Goal: Information Seeking & Learning: Learn about a topic

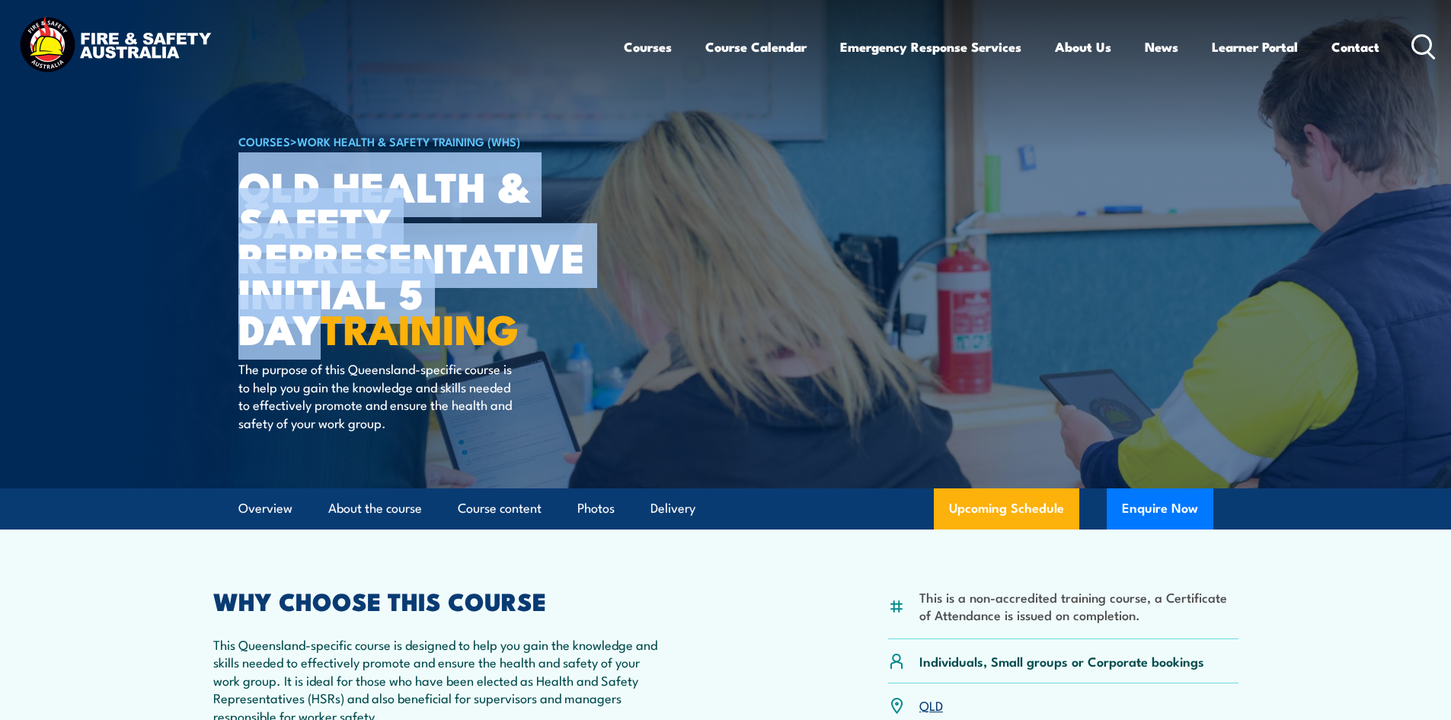
drag, startPoint x: 238, startPoint y: 190, endPoint x: 529, endPoint y: 302, distance: 311.1
click at [513, 298] on h1 "QLD Health & Safety Representative Initial 5 Day TRAINING" at bounding box center [426, 257] width 376 height 178
click at [529, 302] on h1 "QLD Health & Safety Representative Initial 5 Day TRAINING" at bounding box center [426, 257] width 376 height 178
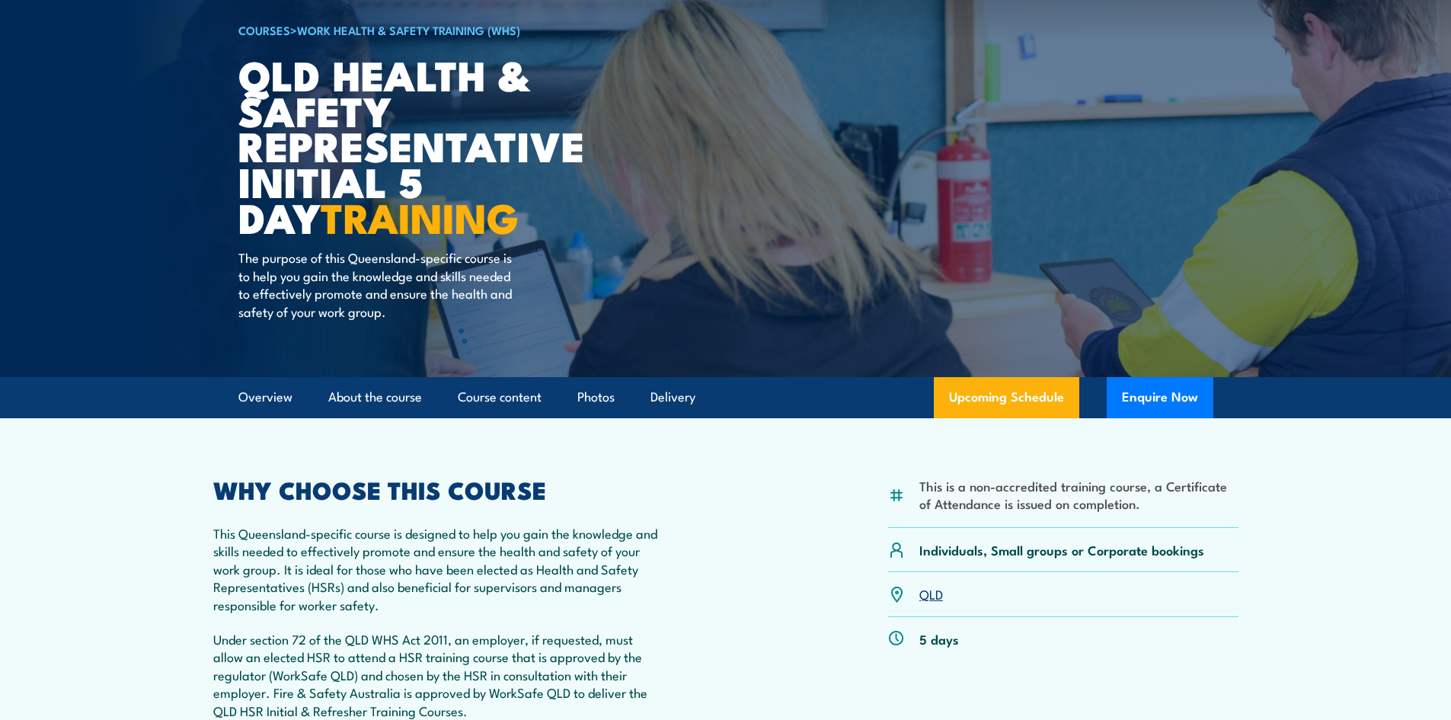
scroll to position [305, 0]
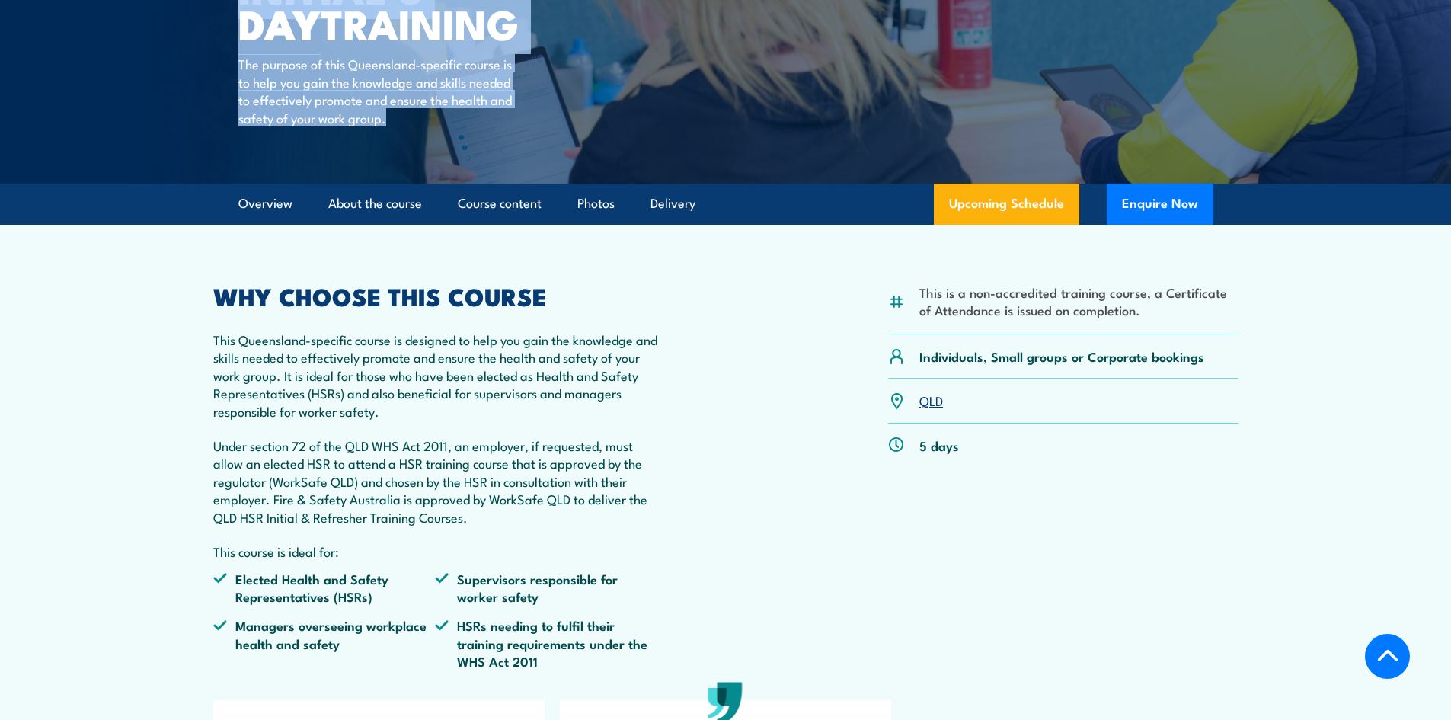
drag, startPoint x: 401, startPoint y: 128, endPoint x: 209, endPoint y: 65, distance: 202.8
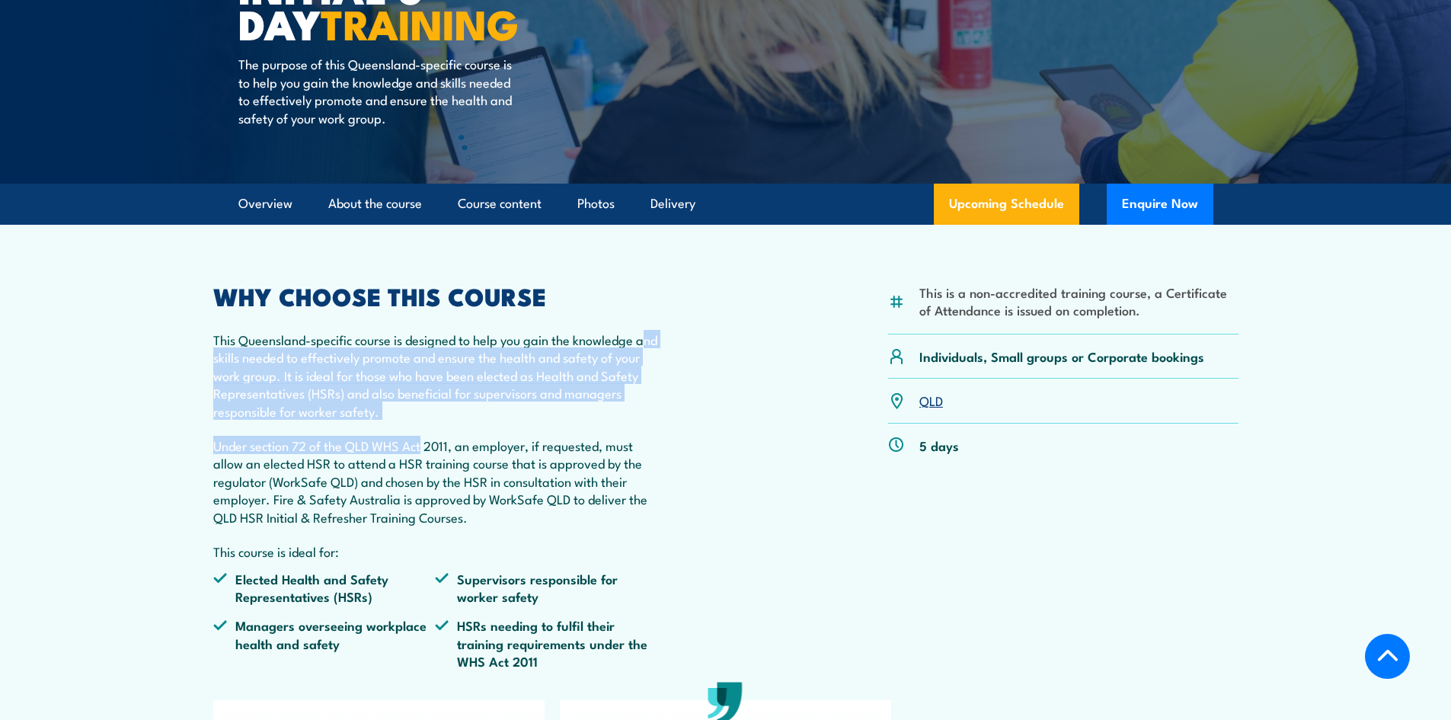
drag, startPoint x: 221, startPoint y: 361, endPoint x: 421, endPoint y: 424, distance: 210.1
click at [421, 424] on div "WHY CHOOSE THIS COURSE This Queensland-specific course is designed to help you …" at bounding box center [435, 483] width 445 height 397
click at [500, 420] on p "This Queensland-specific course is designed to help you gain the knowledge and …" at bounding box center [435, 375] width 445 height 89
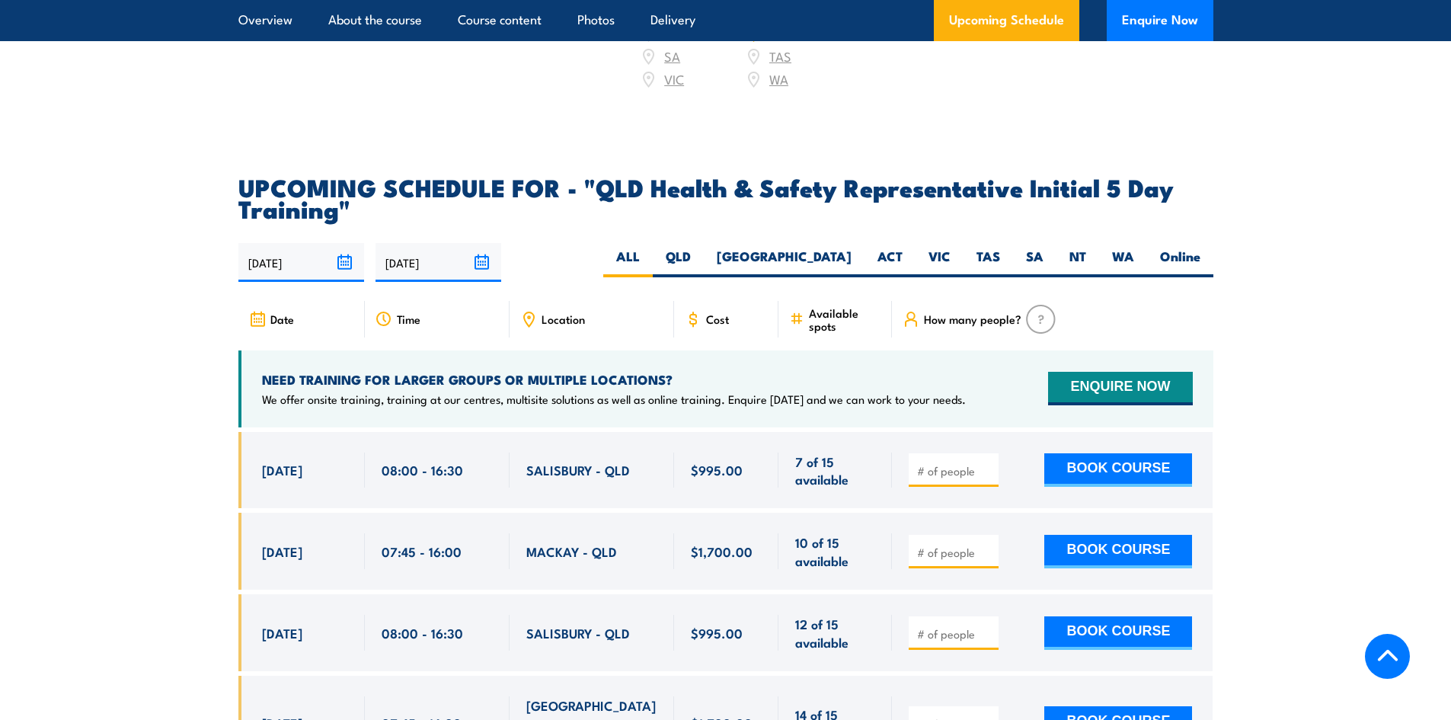
scroll to position [2514, 0]
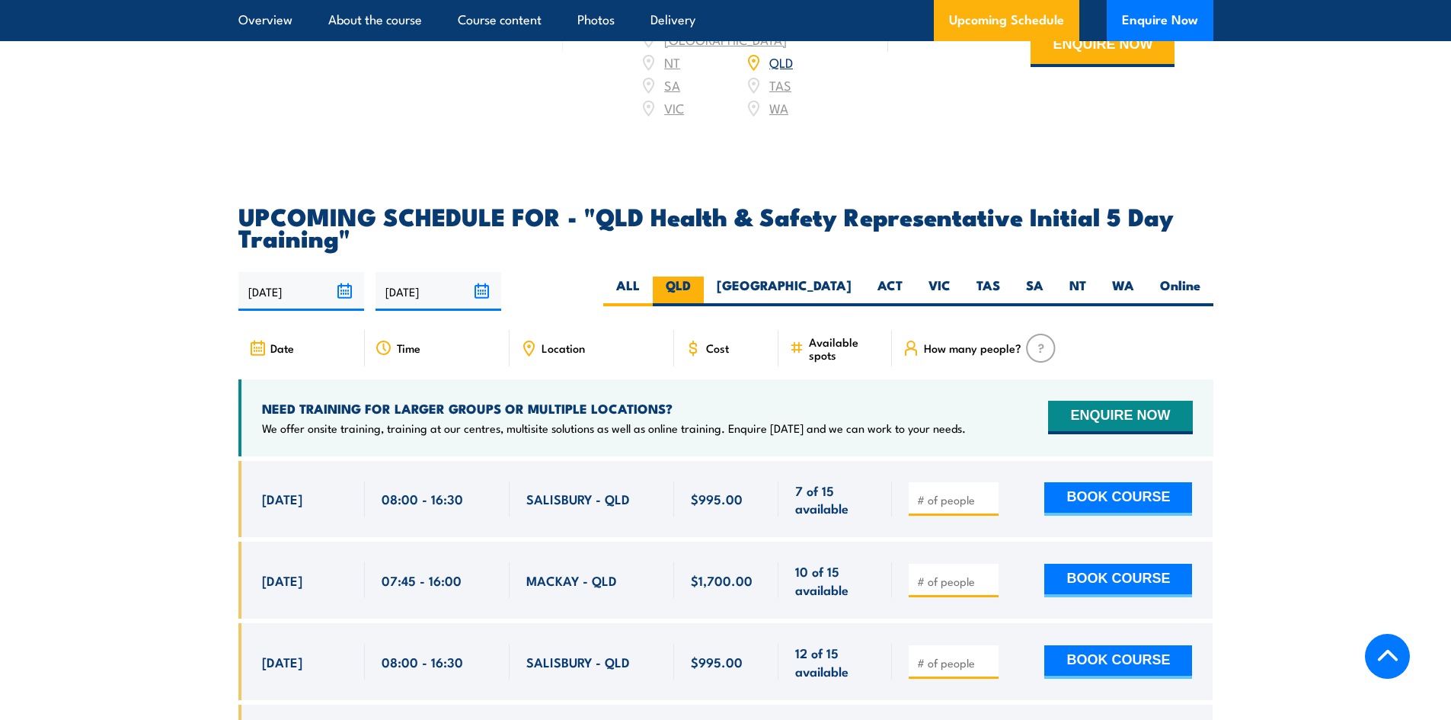
click at [704, 286] on label "QLD" at bounding box center [678, 292] width 51 height 30
click at [701, 286] on input "QLD" at bounding box center [696, 282] width 10 height 10
radio input "true"
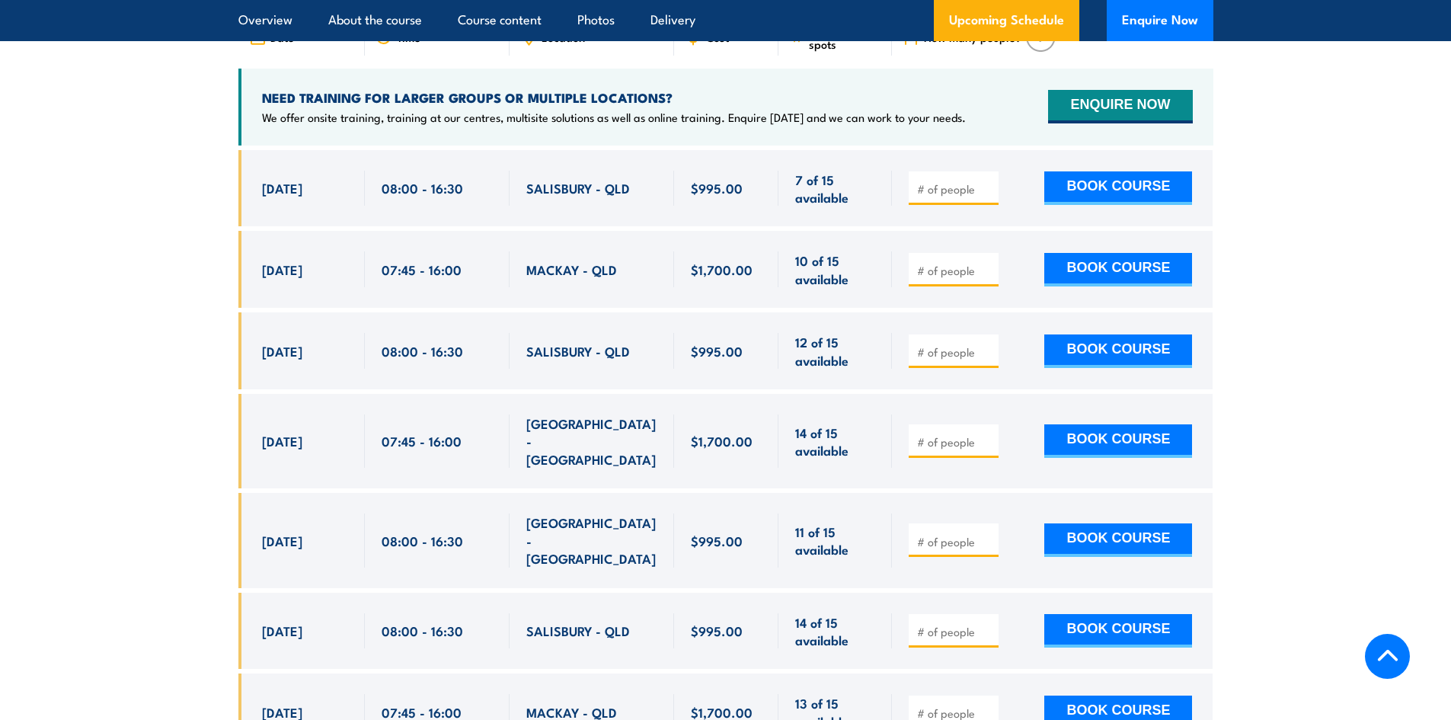
scroll to position [2971, 0]
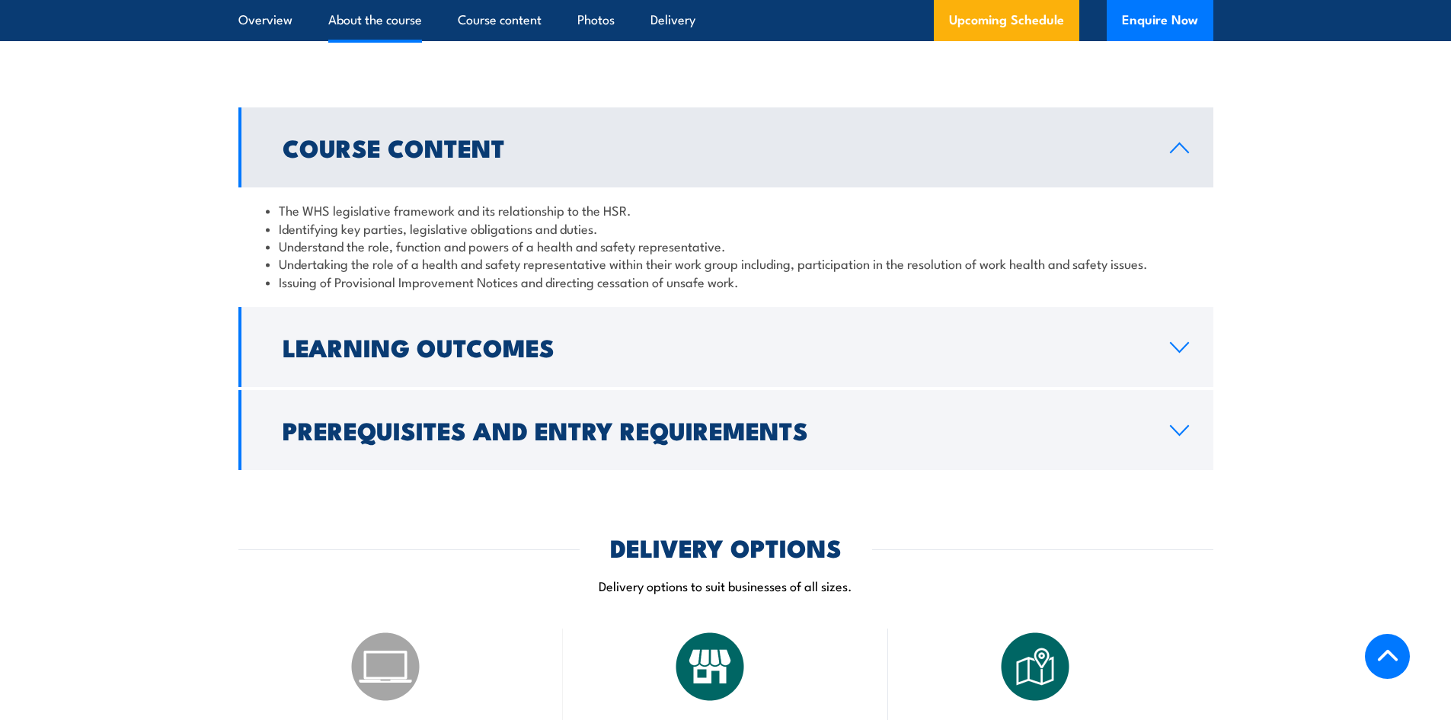
scroll to position [1620, 0]
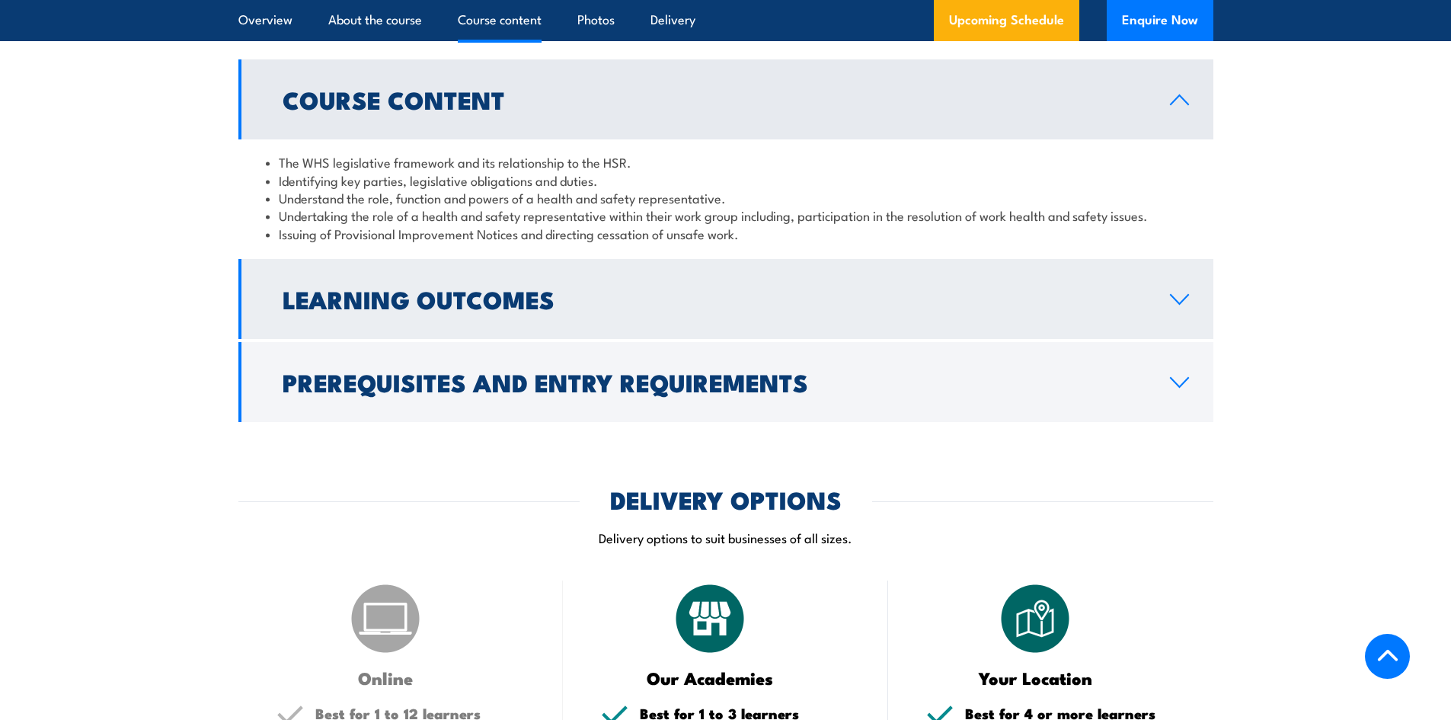
click at [517, 309] on h2 "Learning Outcomes" at bounding box center [714, 298] width 863 height 21
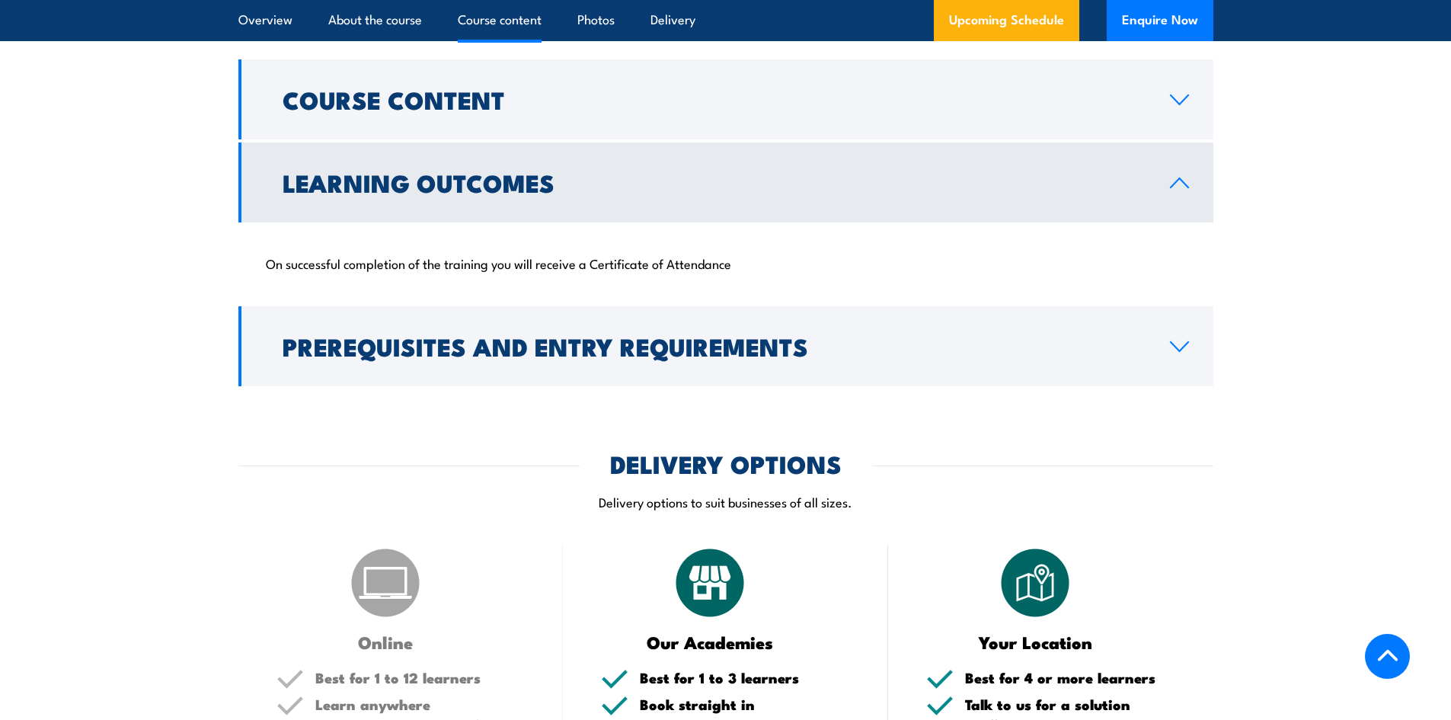
click at [526, 193] on h2 "Learning Outcomes" at bounding box center [714, 181] width 863 height 21
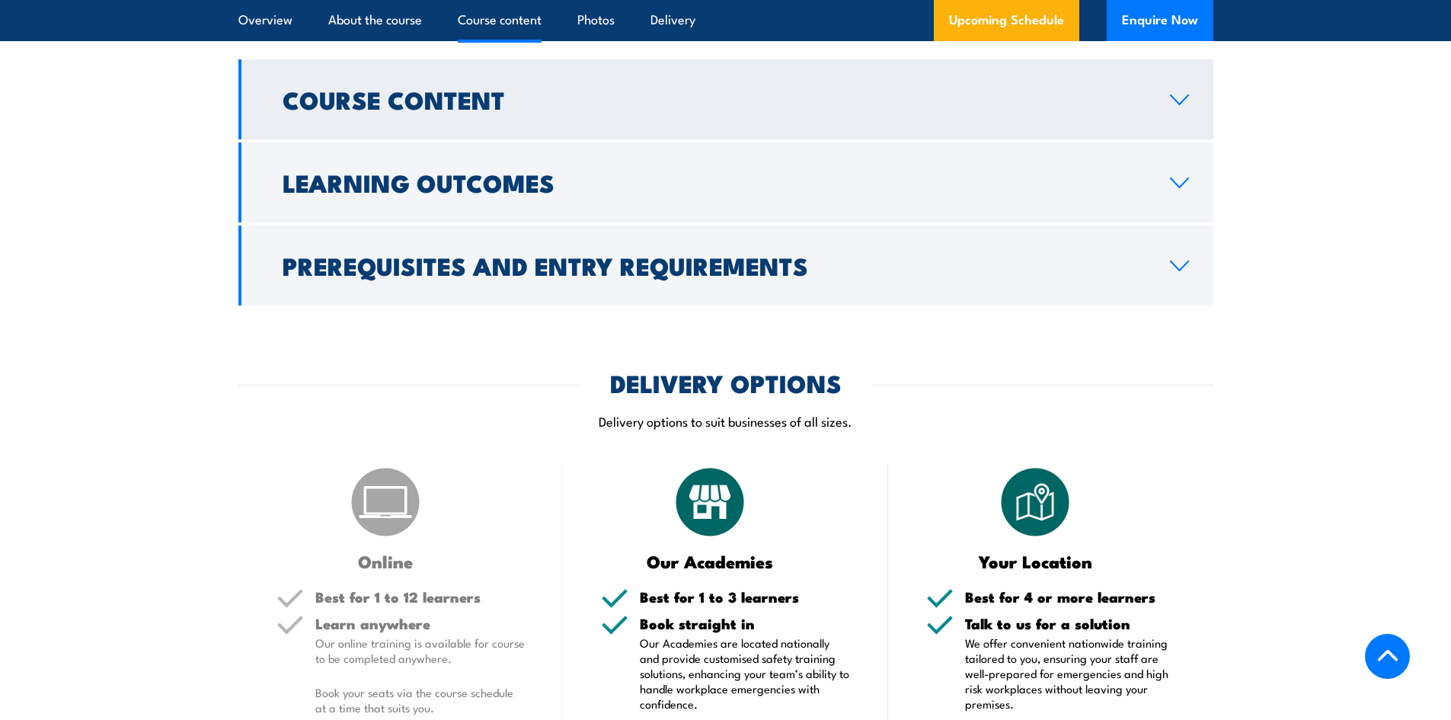
click at [490, 139] on link "Course Content" at bounding box center [725, 99] width 975 height 80
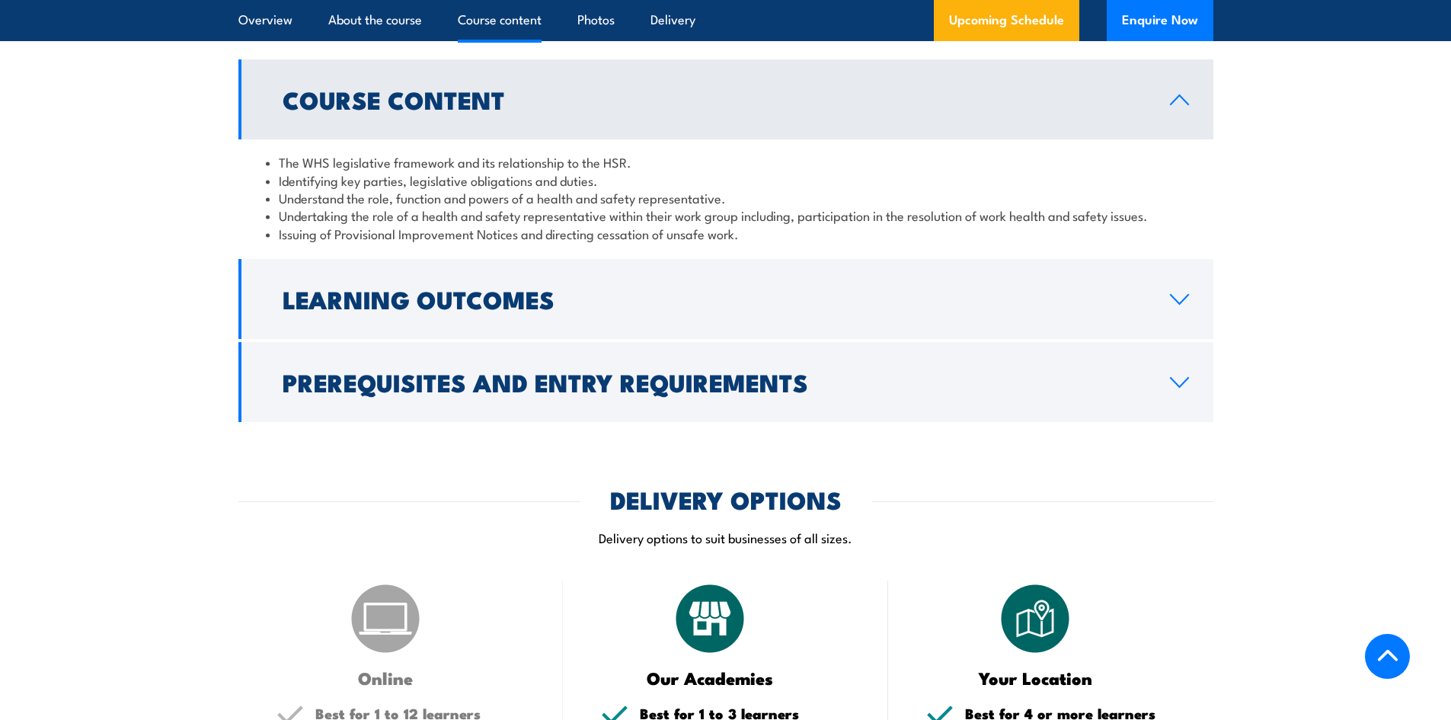
click at [491, 110] on h2 "Course Content" at bounding box center [714, 98] width 863 height 21
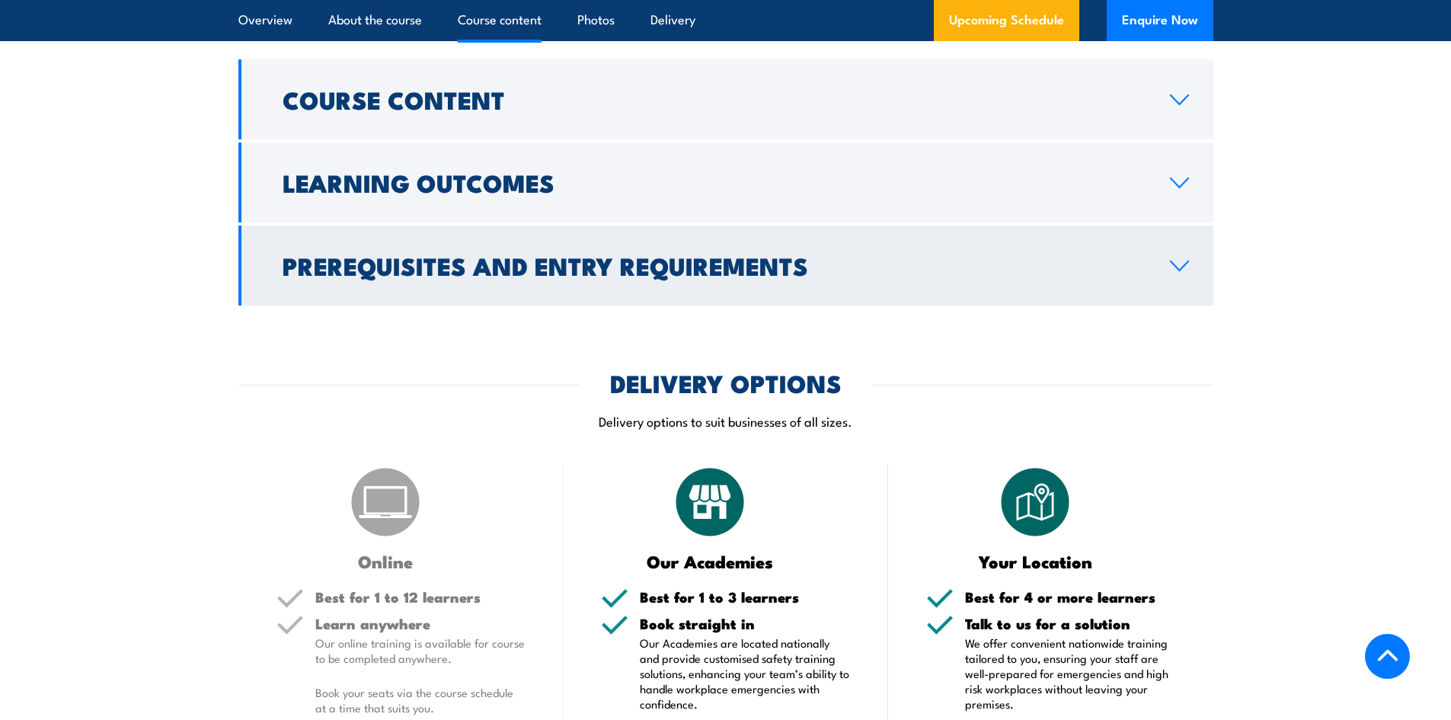
click at [494, 276] on h2 "Prerequisites and Entry Requirements" at bounding box center [714, 264] width 863 height 21
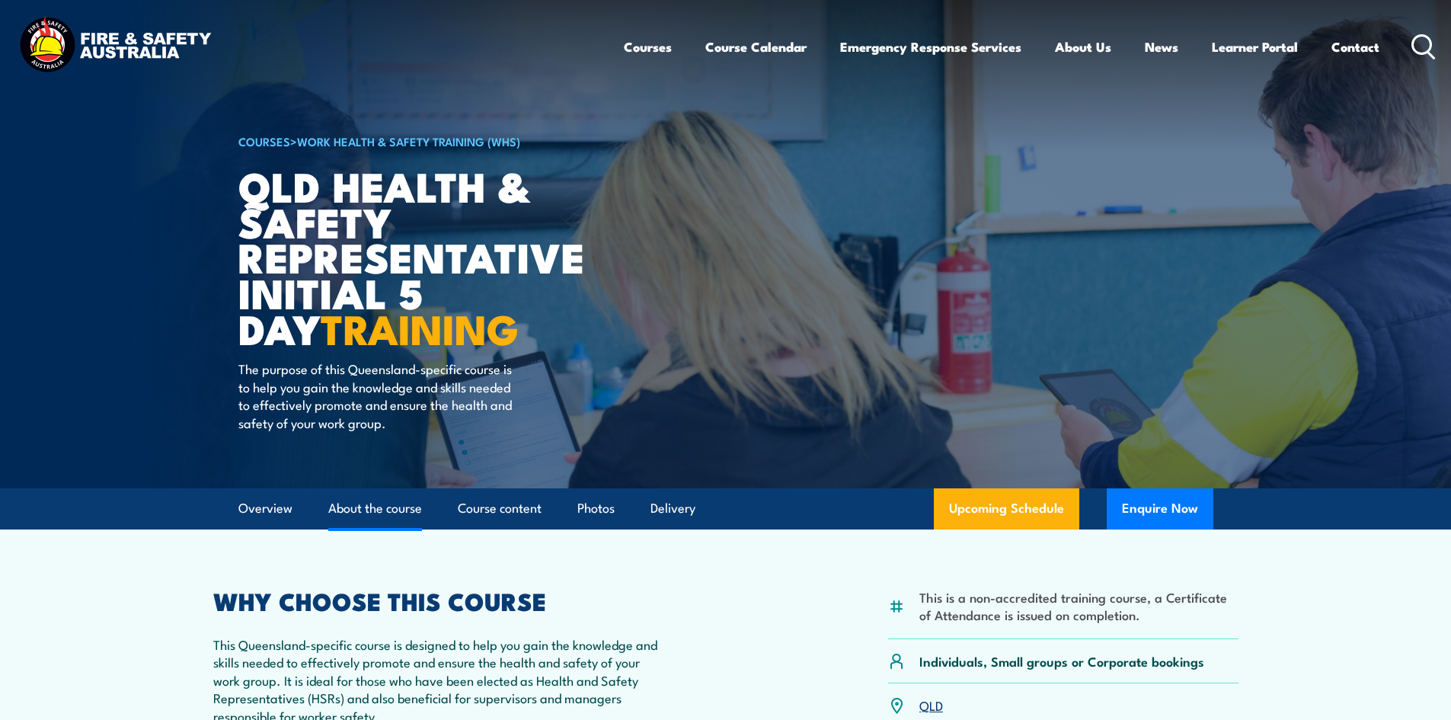
scroll to position [305, 0]
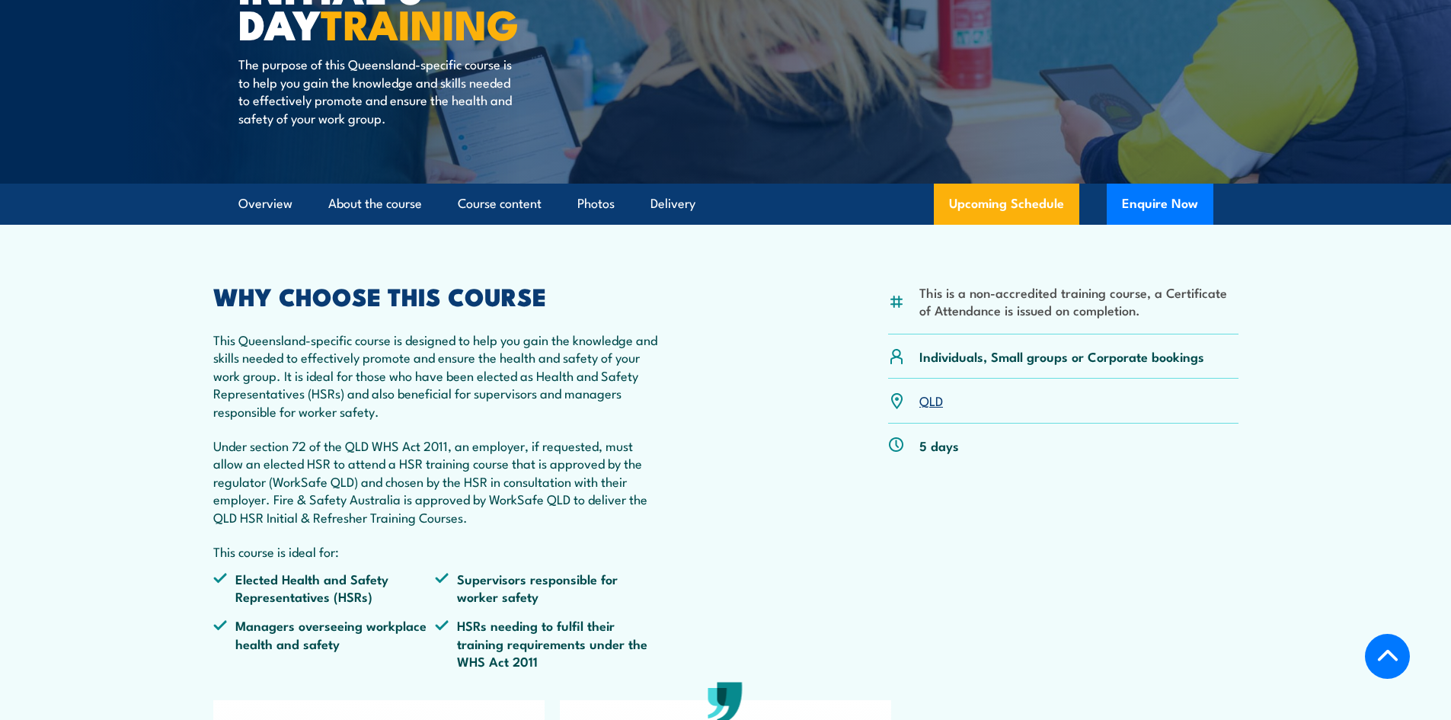
click at [369, 239] on article "This is a non-accredited training course, a Certificate of Attendance is issued…" at bounding box center [726, 577] width 1067 height 704
click at [366, 220] on link "About the course" at bounding box center [375, 204] width 94 height 40
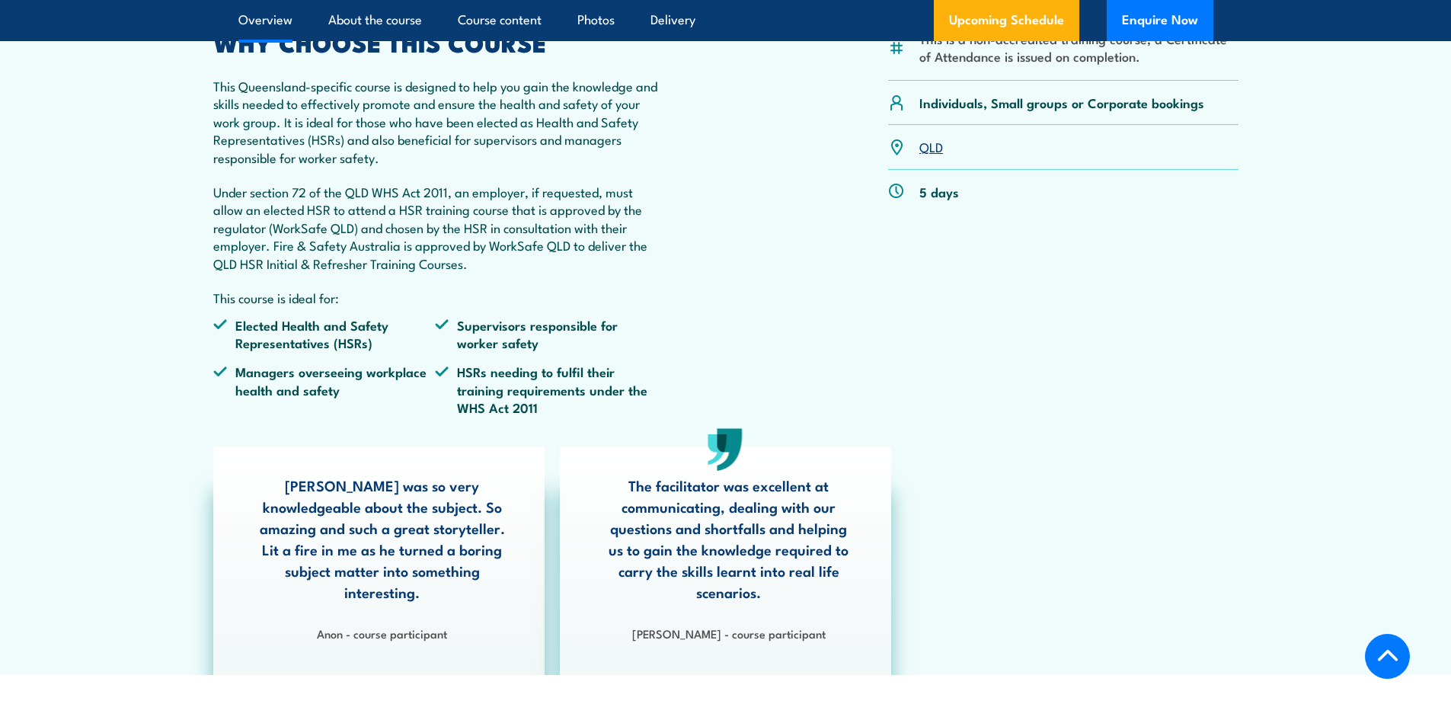
scroll to position [431, 0]
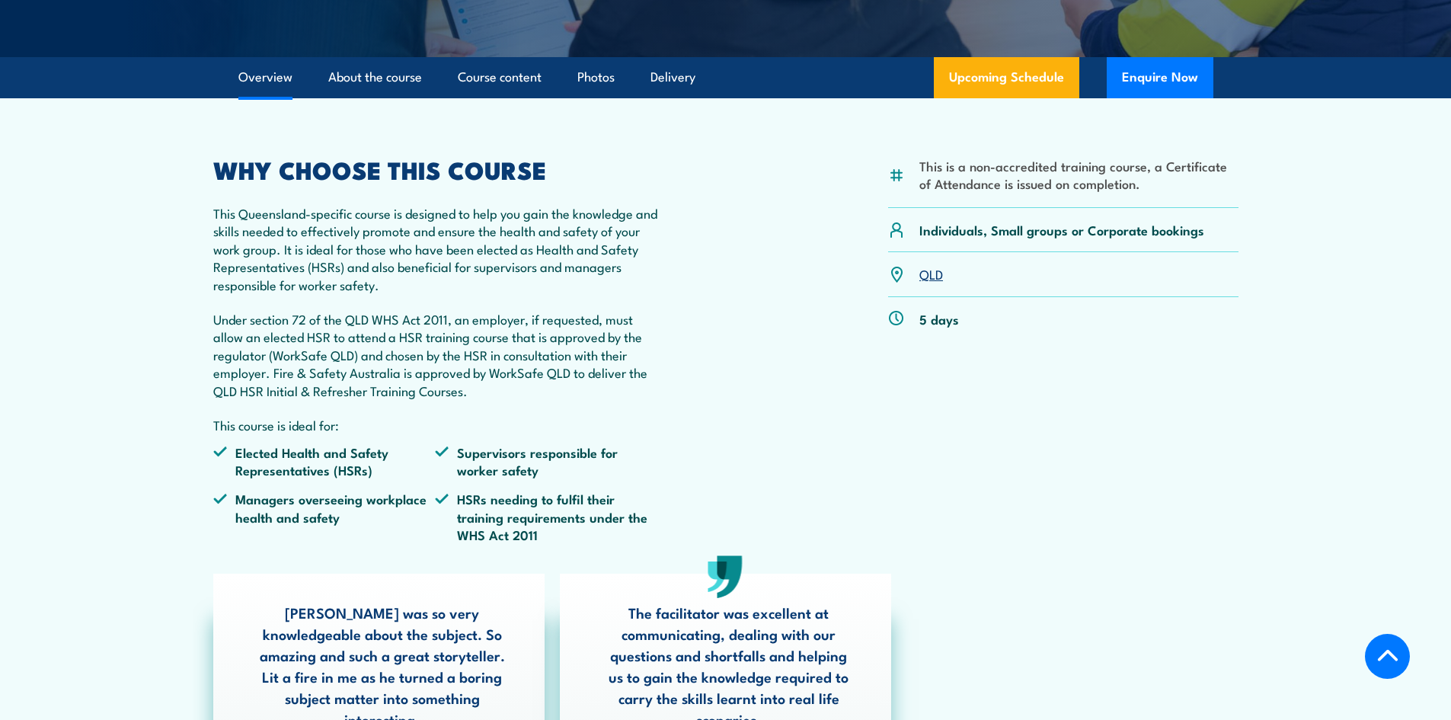
click at [931, 281] on link "QLD" at bounding box center [931, 273] width 24 height 18
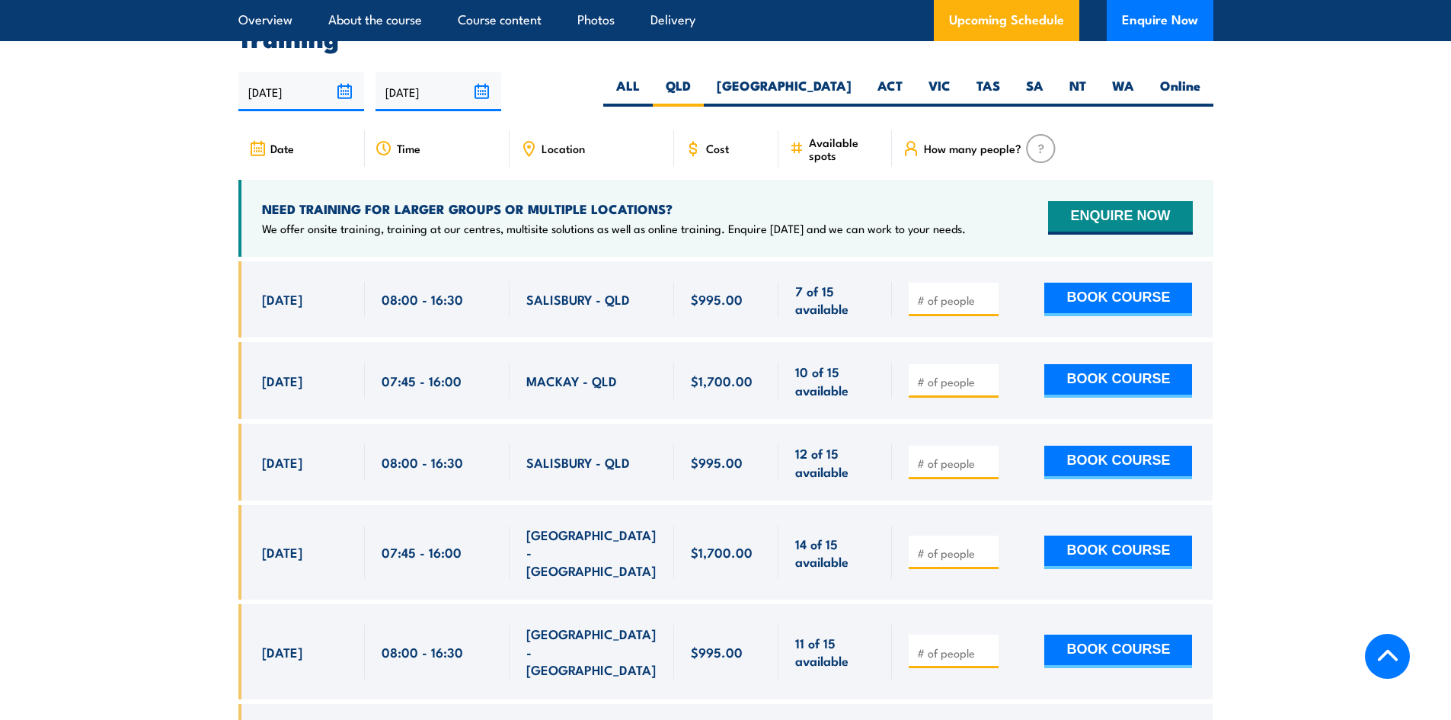
click at [598, 292] on span "SALISBURY - QLD" at bounding box center [578, 299] width 104 height 18
click at [576, 200] on h4 "NEED TRAINING FOR LARGER GROUPS OR MULTIPLE LOCATIONS?" at bounding box center [614, 208] width 704 height 17
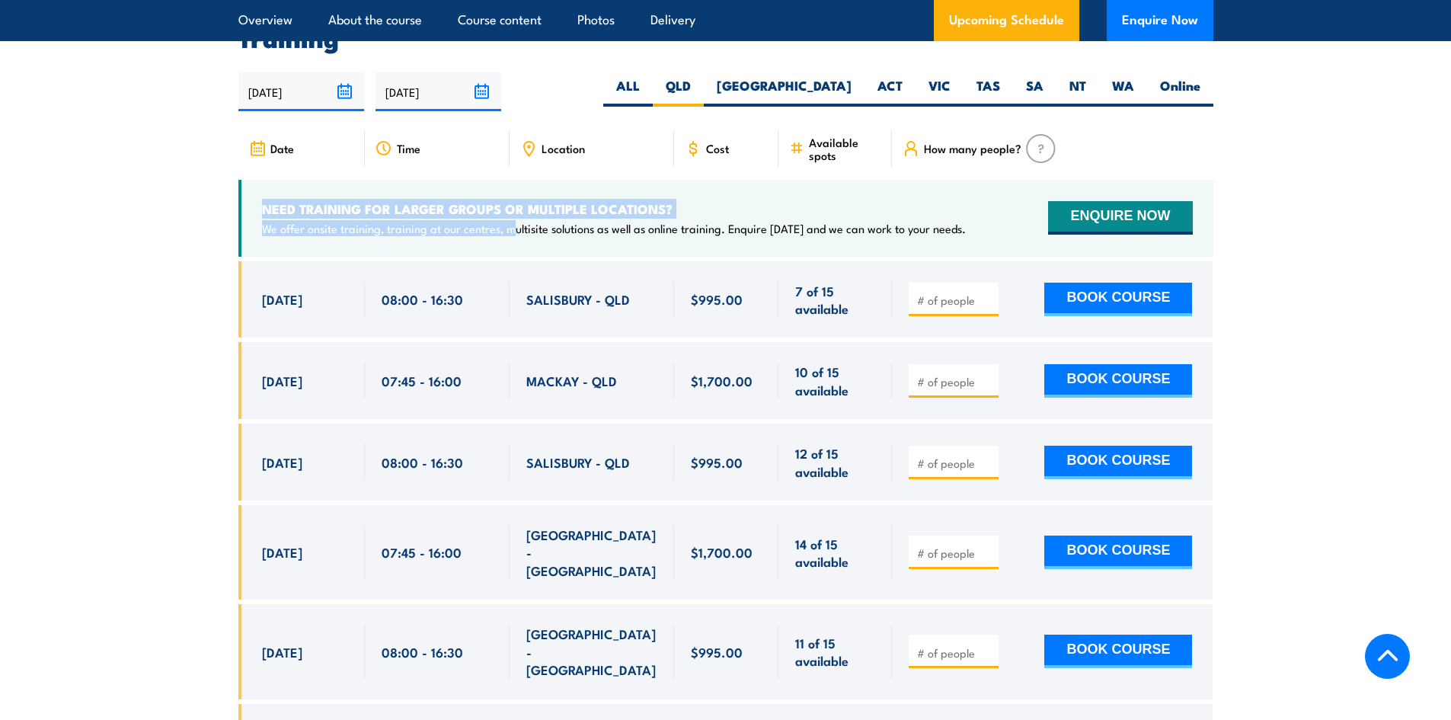
drag, startPoint x: 514, startPoint y: 224, endPoint x: 226, endPoint y: 188, distance: 290.2
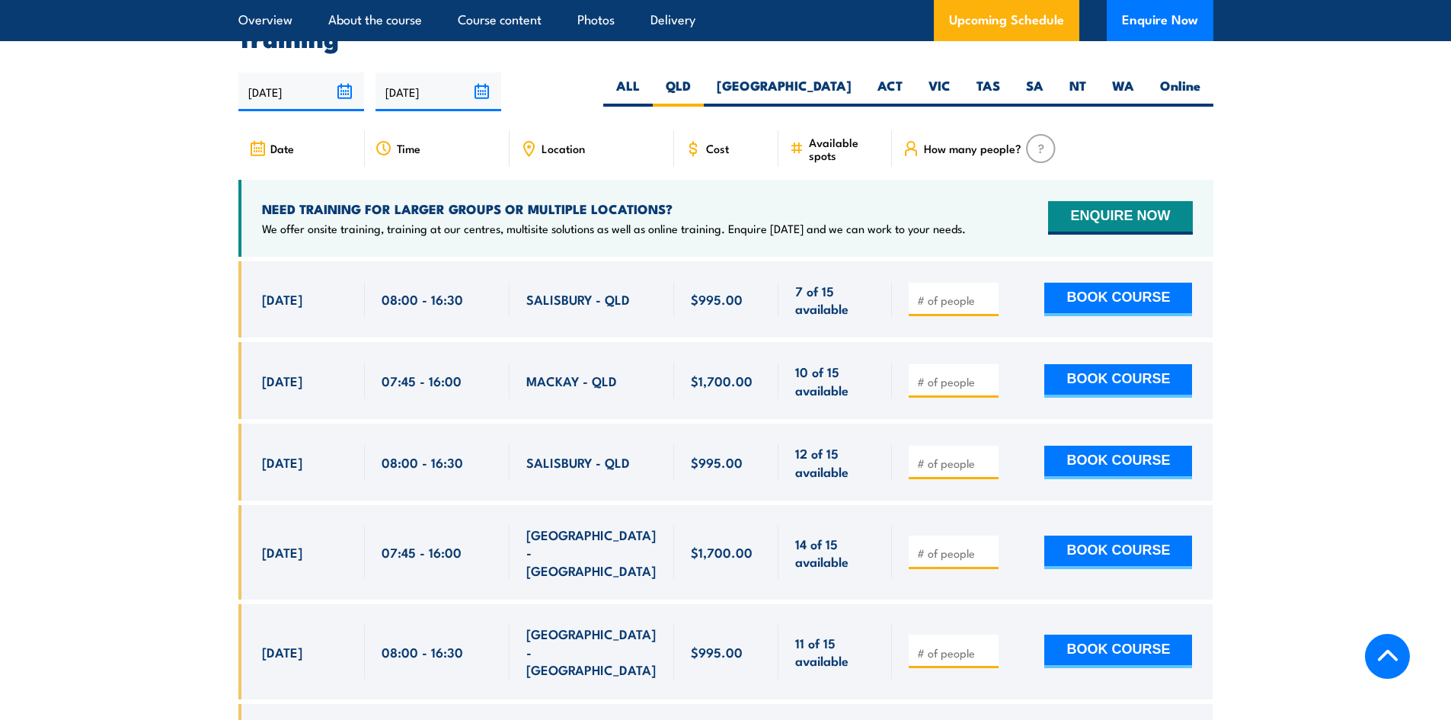
click at [521, 221] on p "We offer onsite training, training at our centres, multisite solutions as well …" at bounding box center [614, 228] width 704 height 15
